Goal: Information Seeking & Learning: Learn about a topic

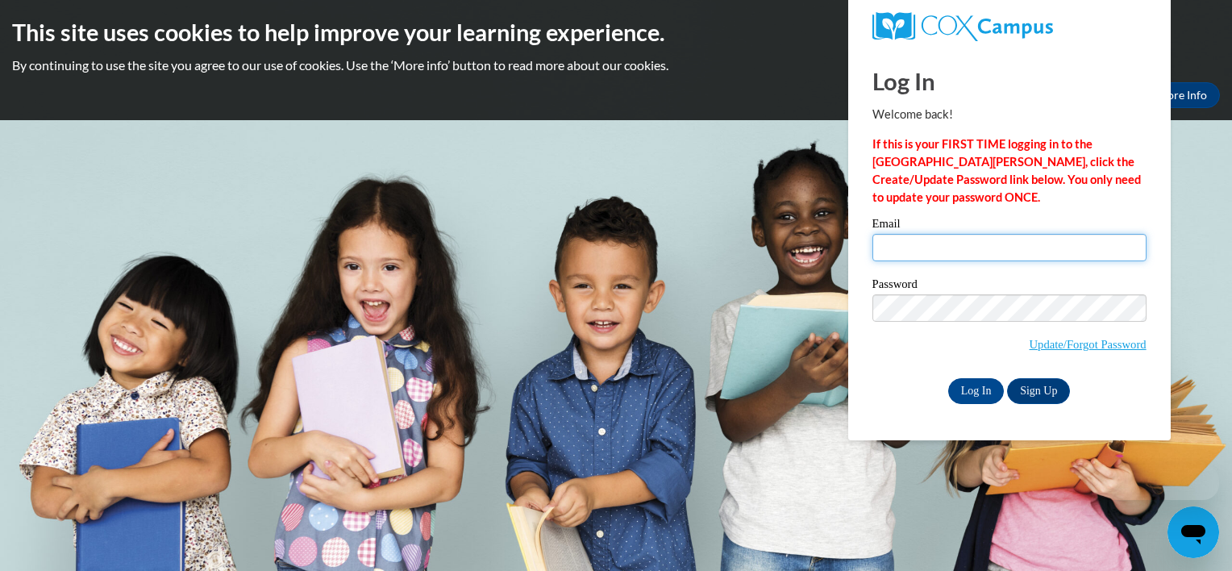
click at [944, 245] on input "Email" at bounding box center [1010, 247] width 274 height 27
type input "aelmi@student.clayton.edu"
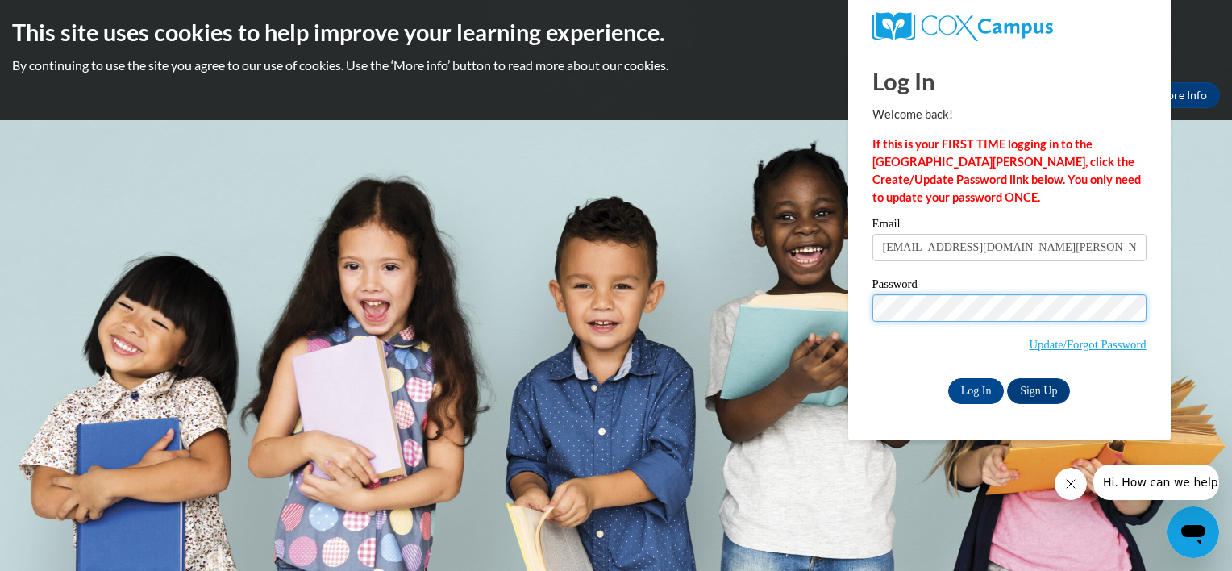
click at [949, 378] on input "Log In" at bounding box center [977, 391] width 56 height 26
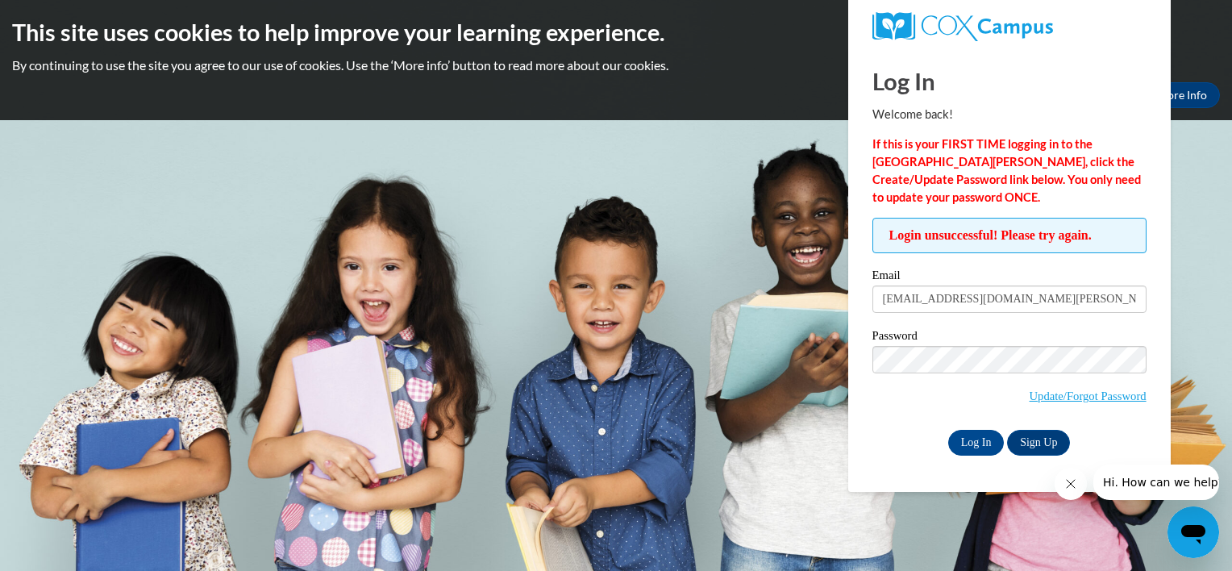
click at [1143, 411] on div at bounding box center [1003, 465] width 331 height 184
click at [949, 430] on input "Log In" at bounding box center [977, 443] width 56 height 26
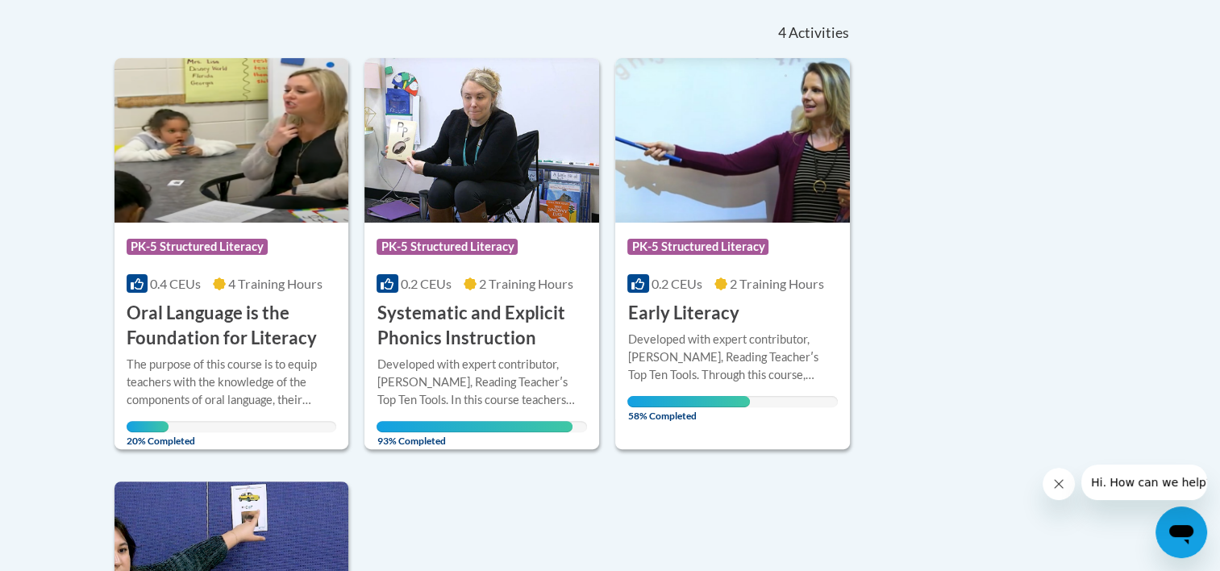
scroll to position [360, 0]
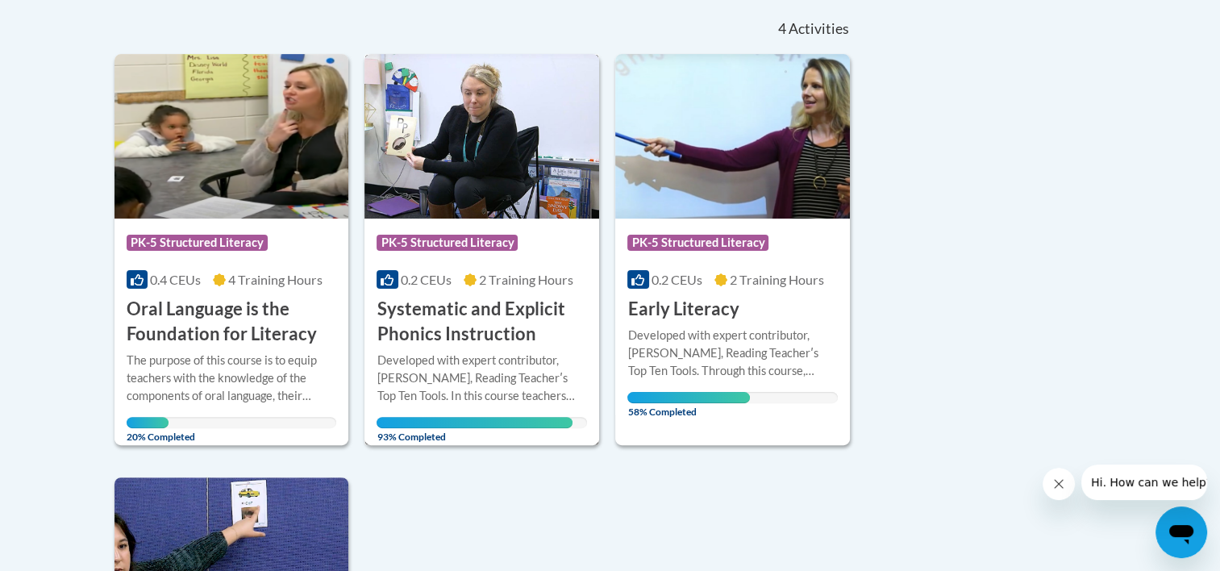
click at [479, 316] on h3 "Systematic and Explicit Phonics Instruction" at bounding box center [482, 322] width 211 height 50
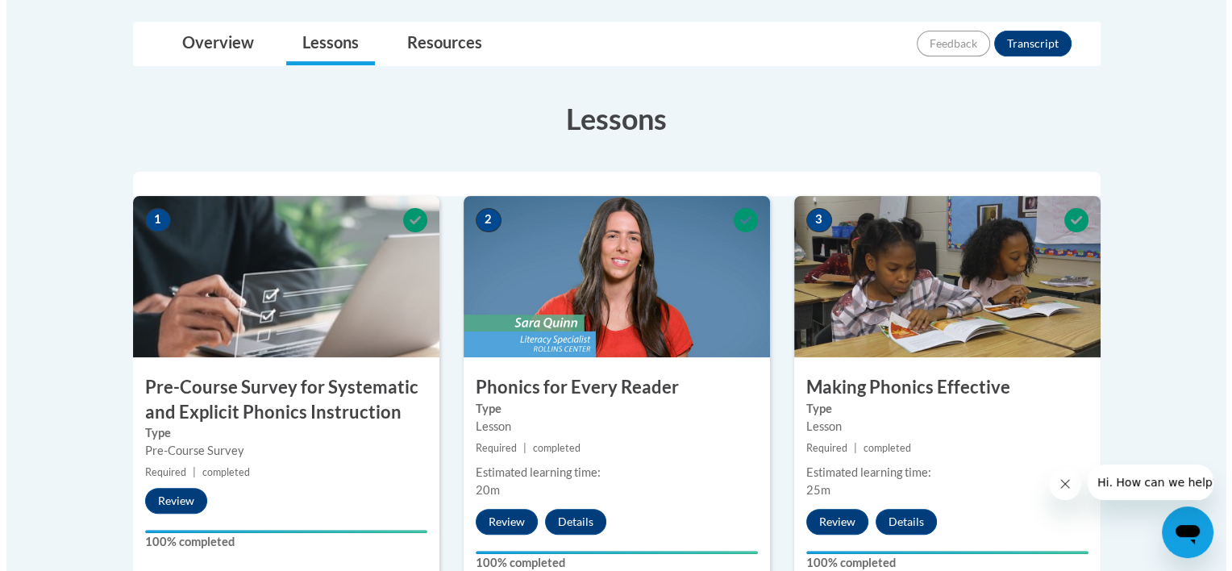
scroll to position [395, 0]
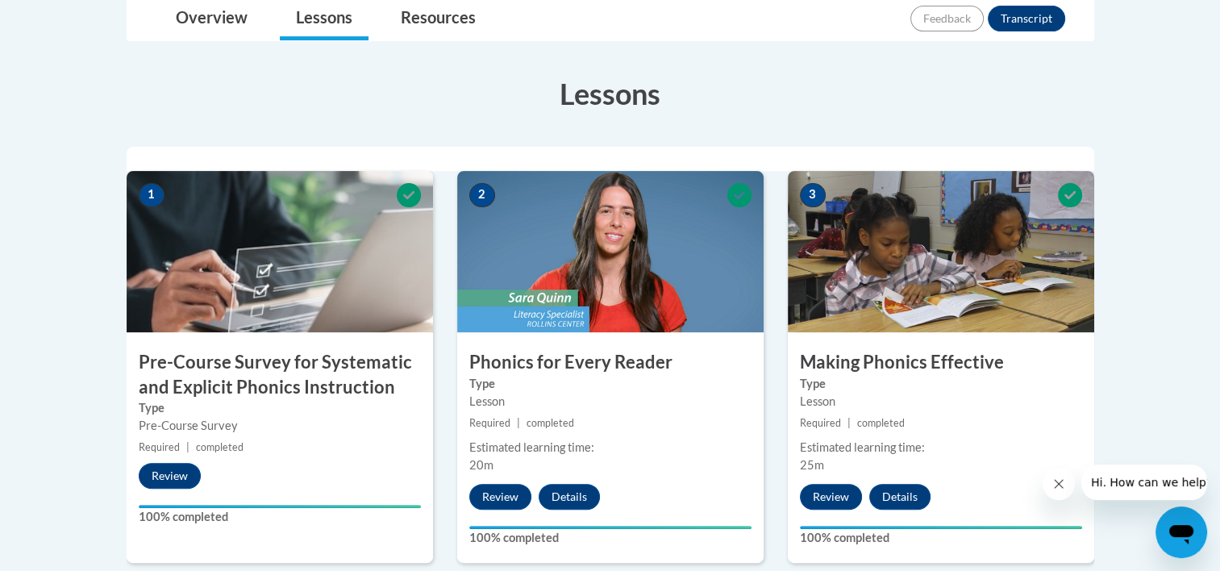
click at [1057, 487] on icon "Close message from company" at bounding box center [1059, 483] width 13 height 13
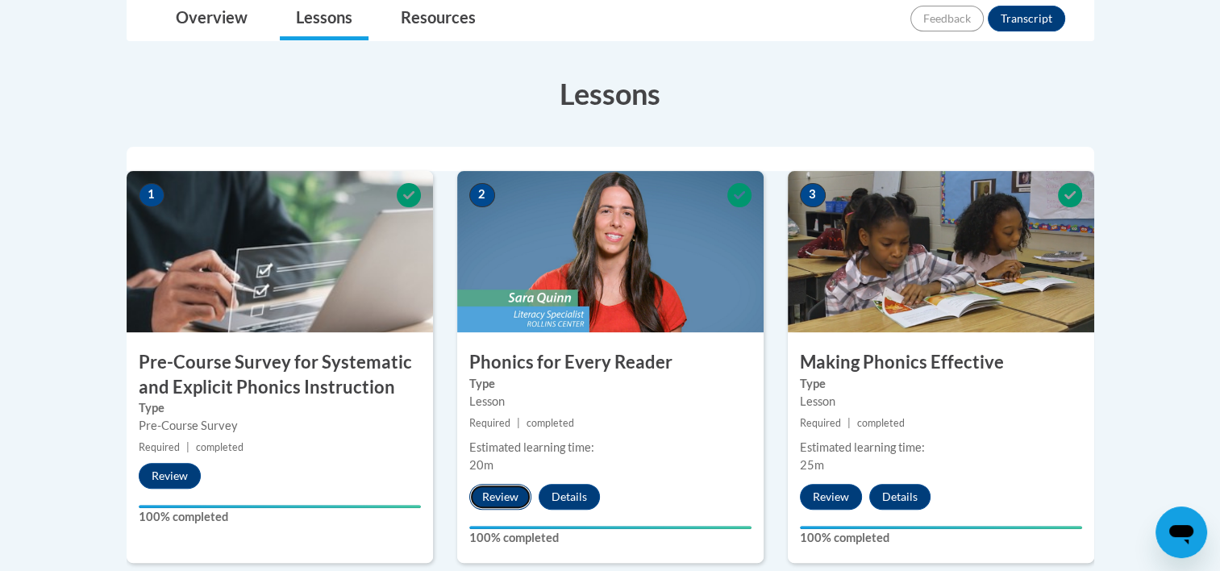
click at [502, 490] on button "Review" at bounding box center [500, 497] width 62 height 26
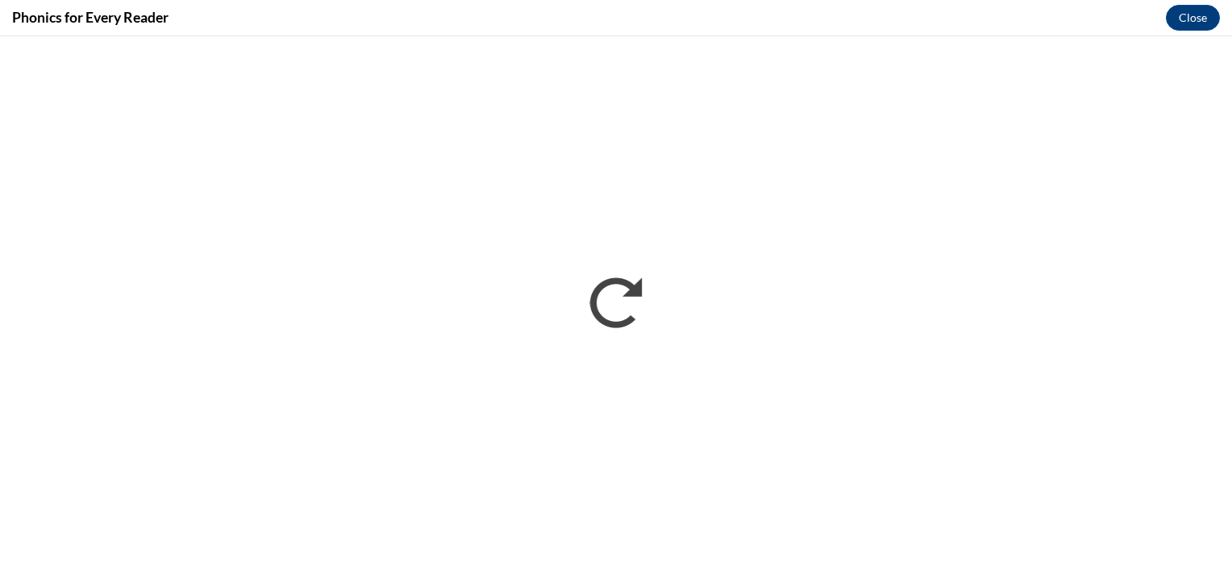
scroll to position [0, 0]
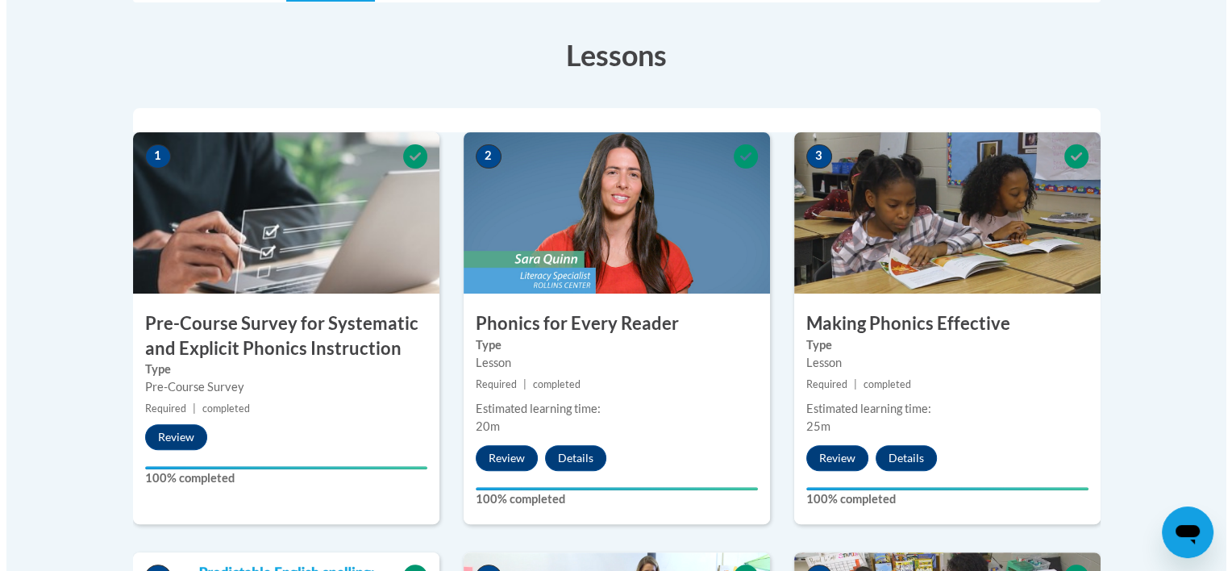
scroll to position [448, 0]
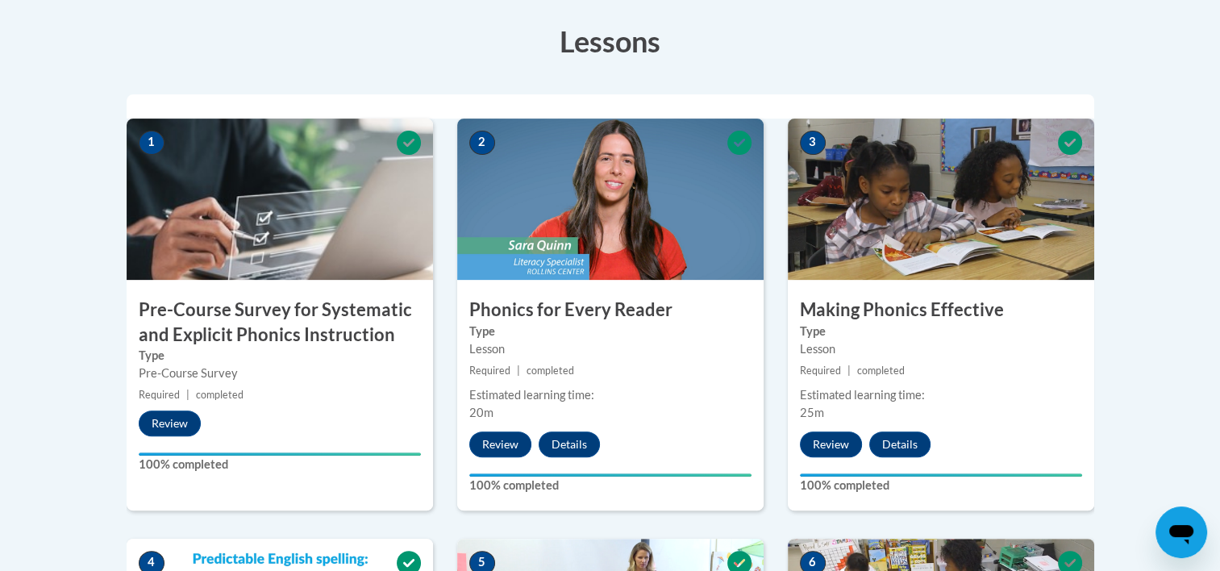
click at [997, 248] on img at bounding box center [941, 199] width 306 height 161
click at [820, 442] on button "Review" at bounding box center [831, 445] width 62 height 26
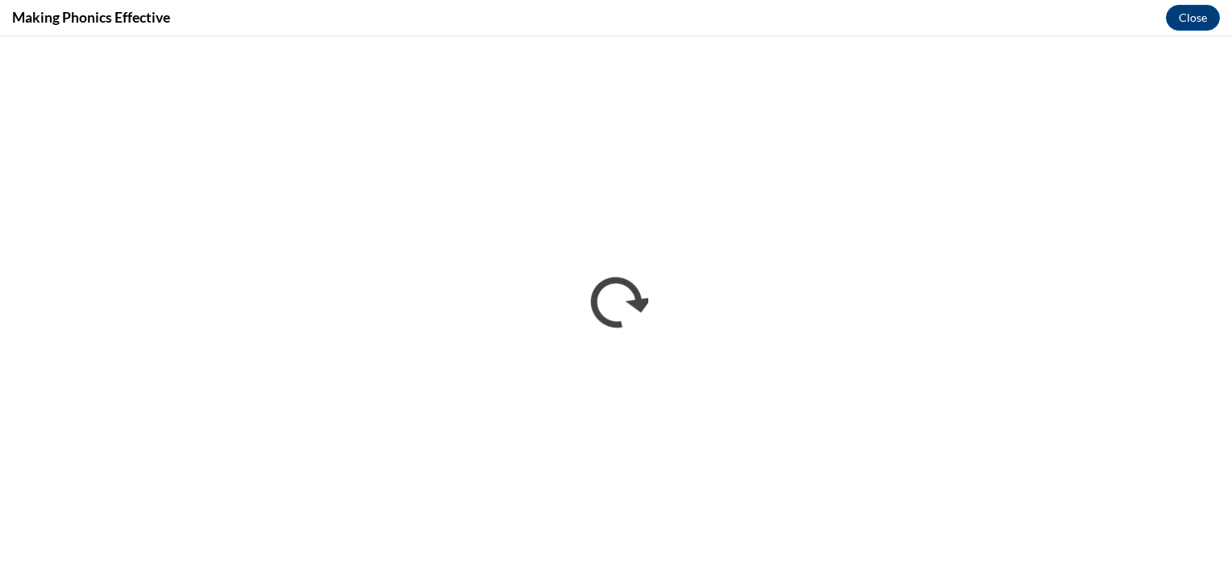
scroll to position [0, 0]
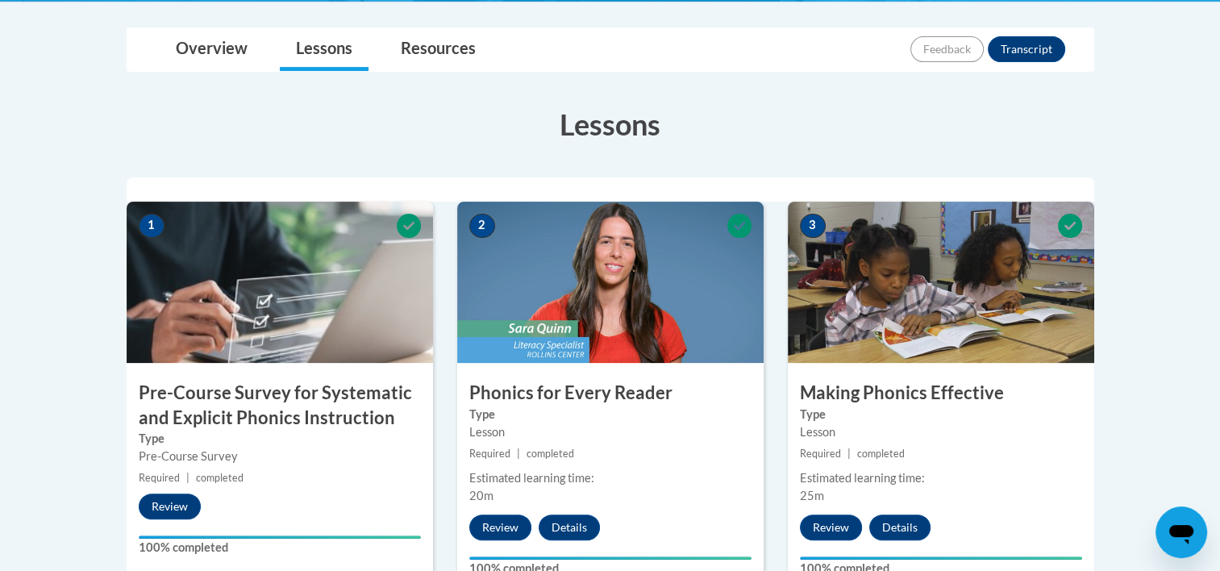
scroll to position [373, 0]
